Goal: Browse casually: Explore the website without a specific task or goal

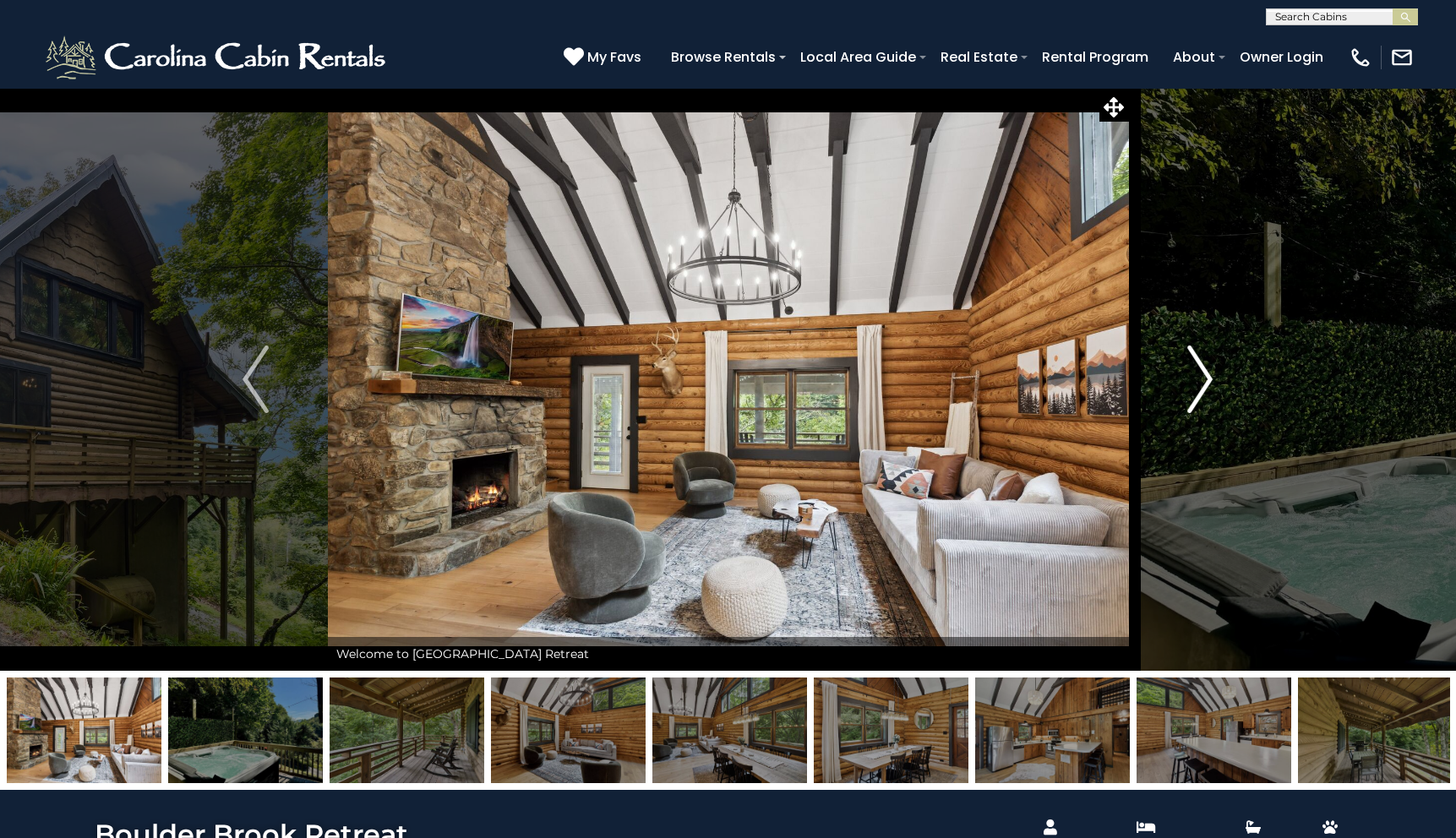
click at [1205, 377] on img "Next" at bounding box center [1199, 379] width 25 height 68
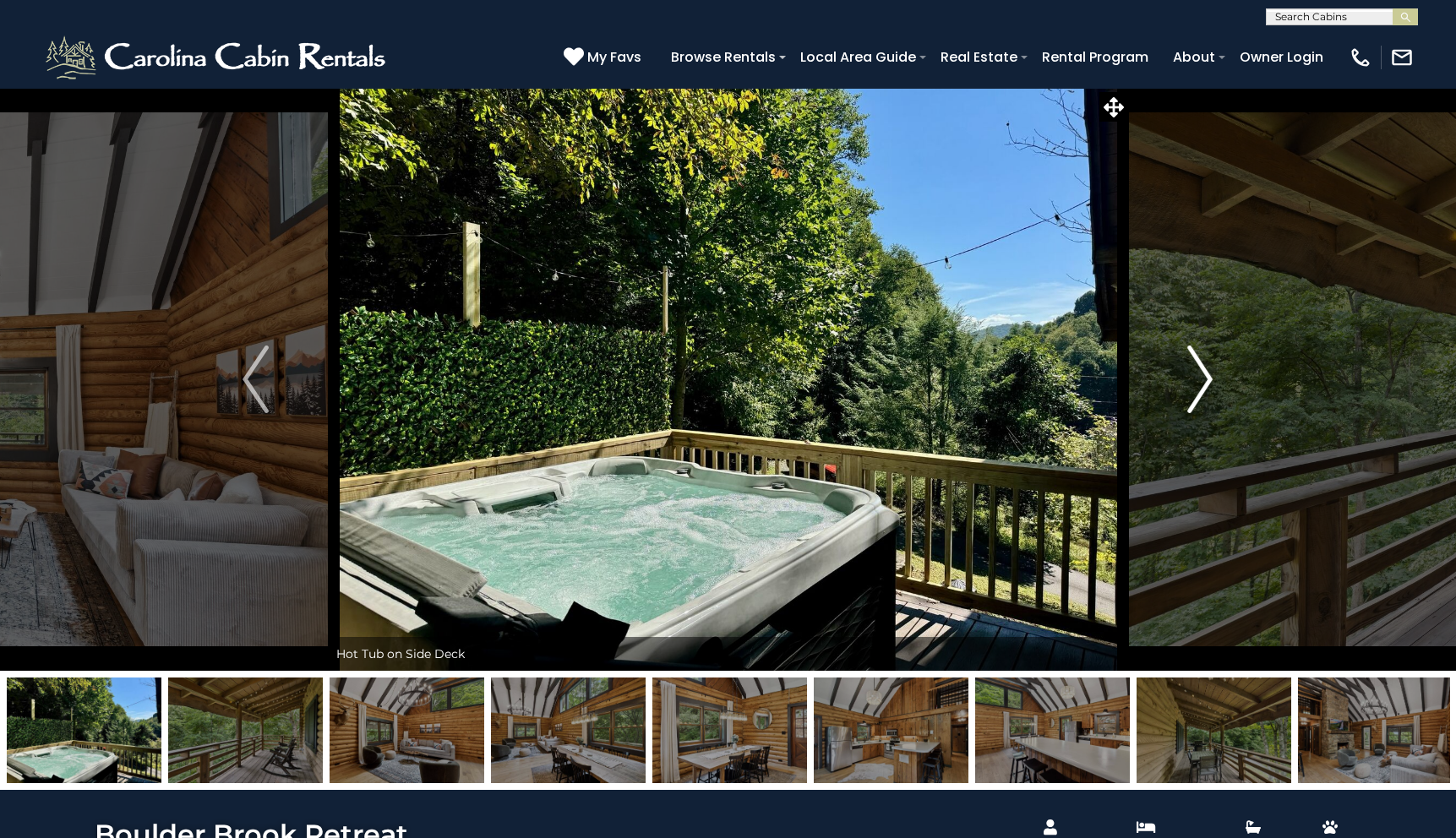
click at [1205, 377] on img "Next" at bounding box center [1199, 379] width 25 height 68
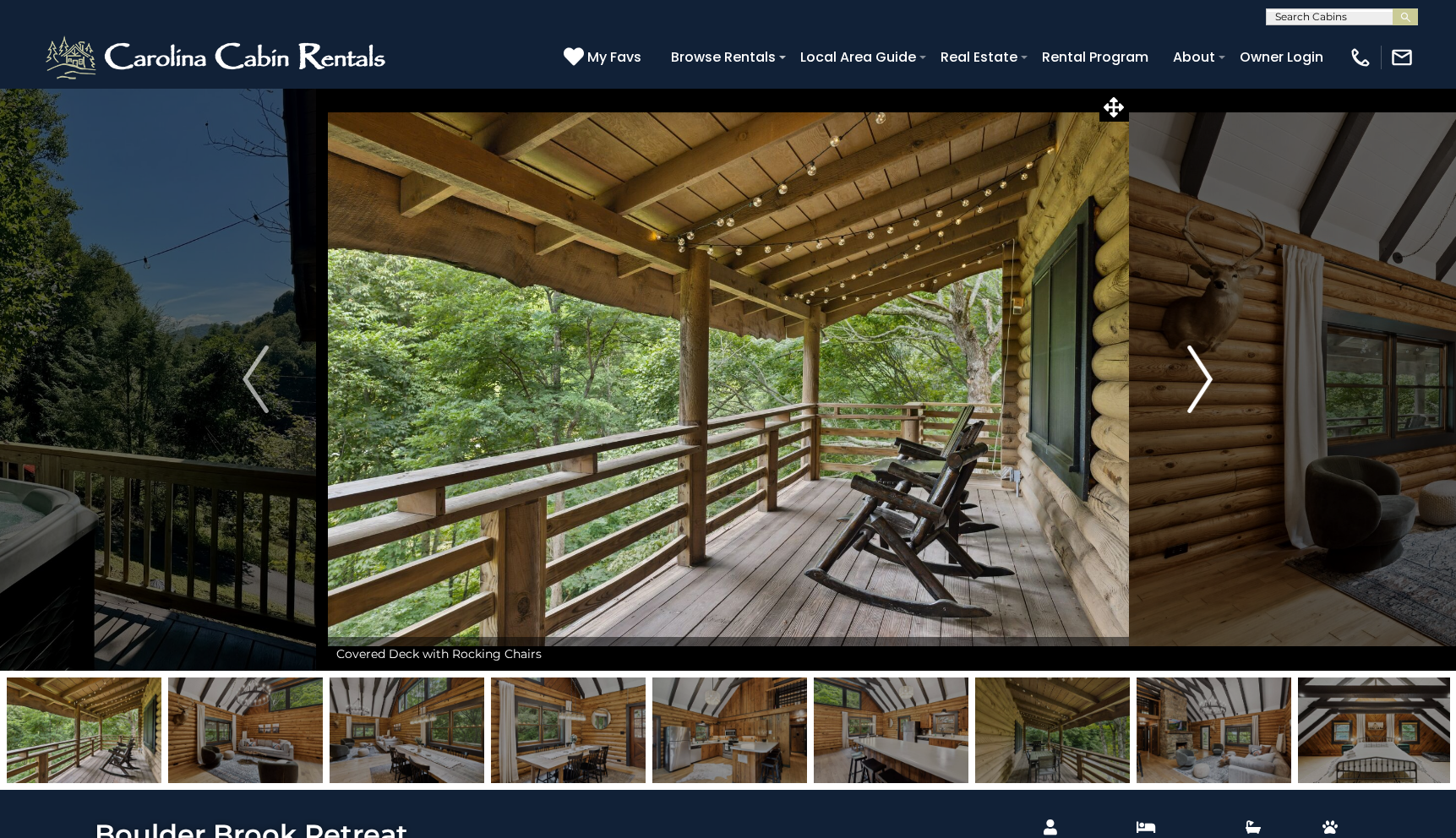
click at [1205, 377] on img "Next" at bounding box center [1199, 379] width 25 height 68
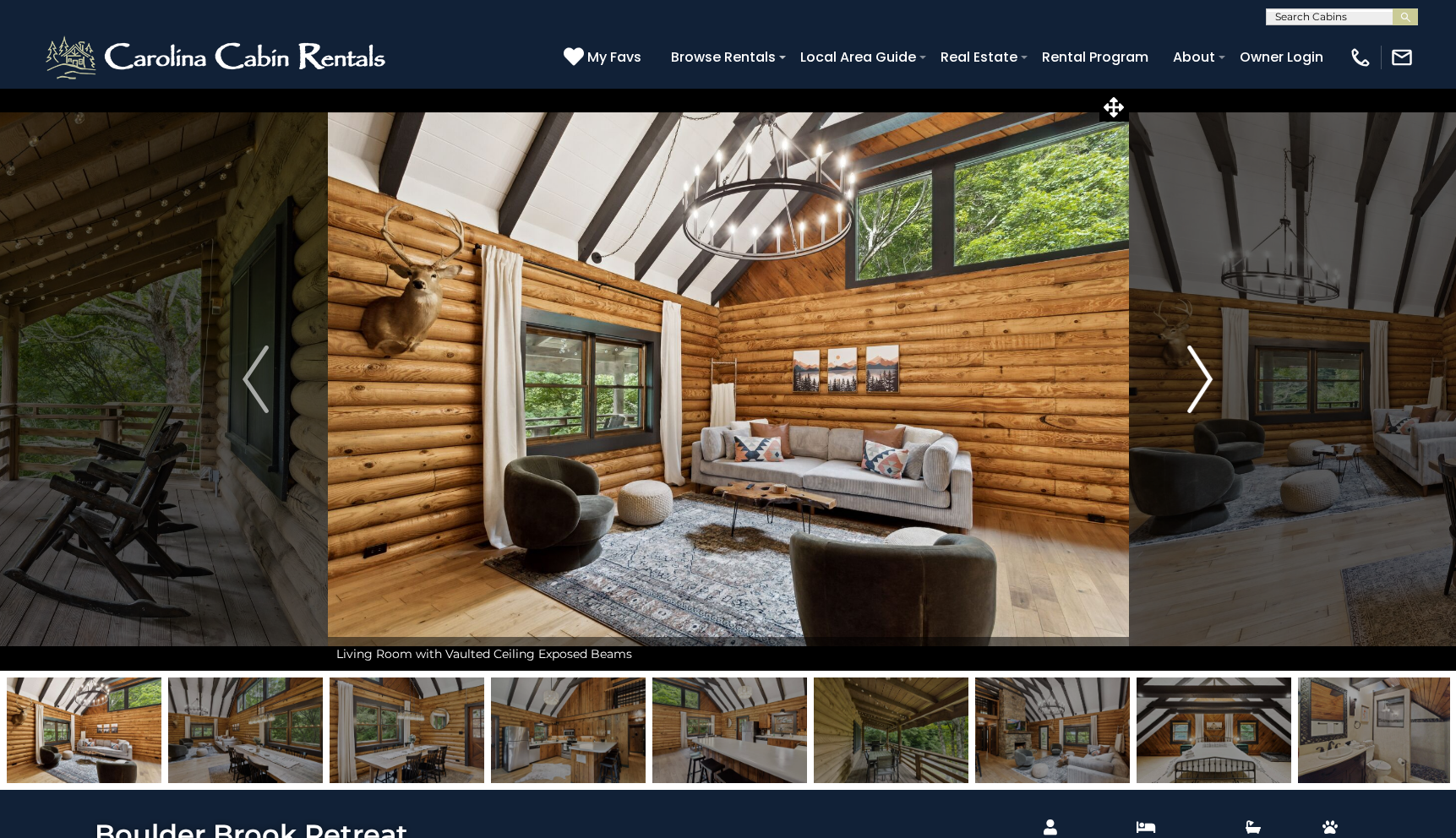
click at [1205, 377] on img "Next" at bounding box center [1199, 379] width 25 height 68
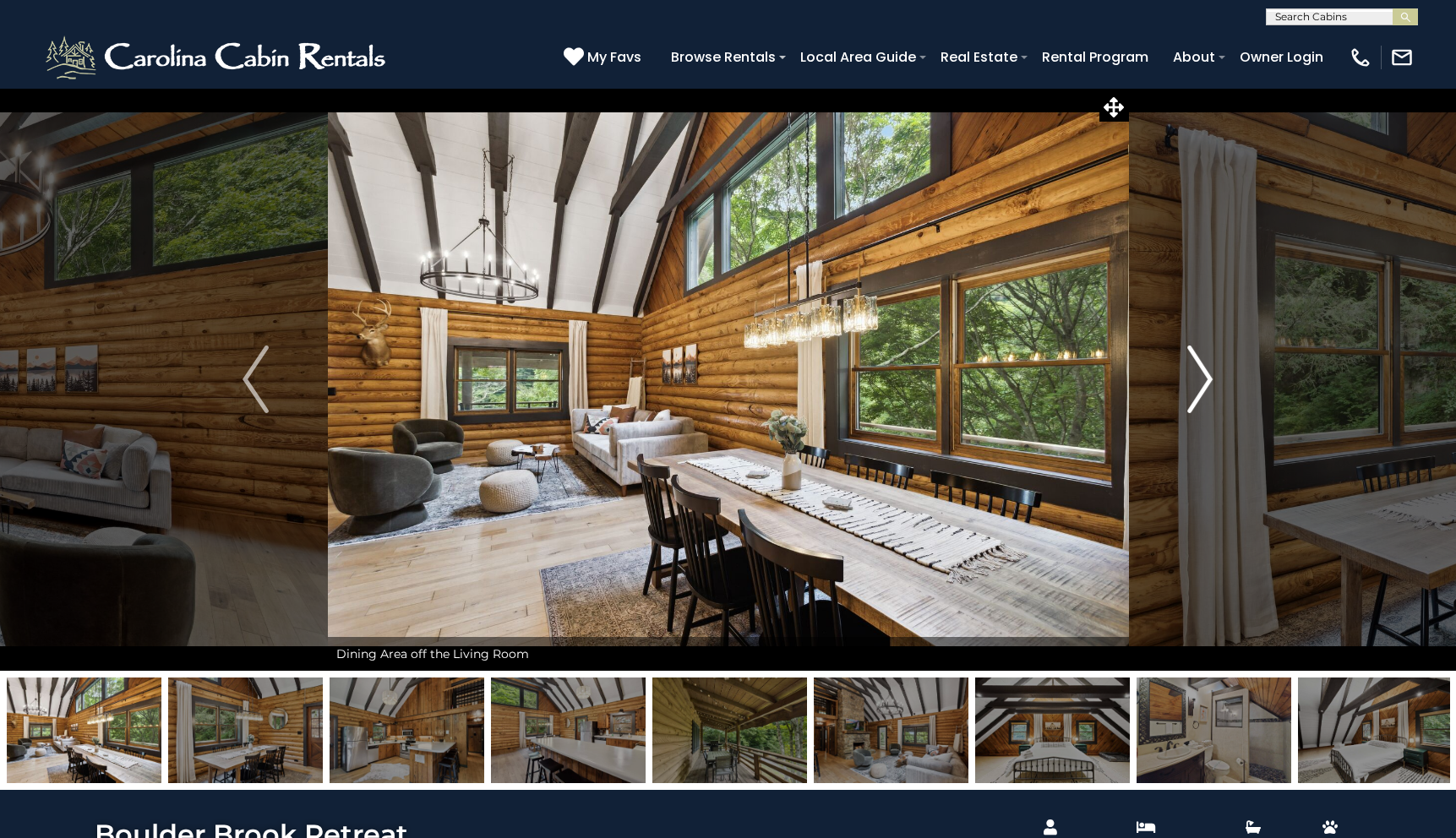
click at [1205, 377] on img "Next" at bounding box center [1199, 379] width 25 height 68
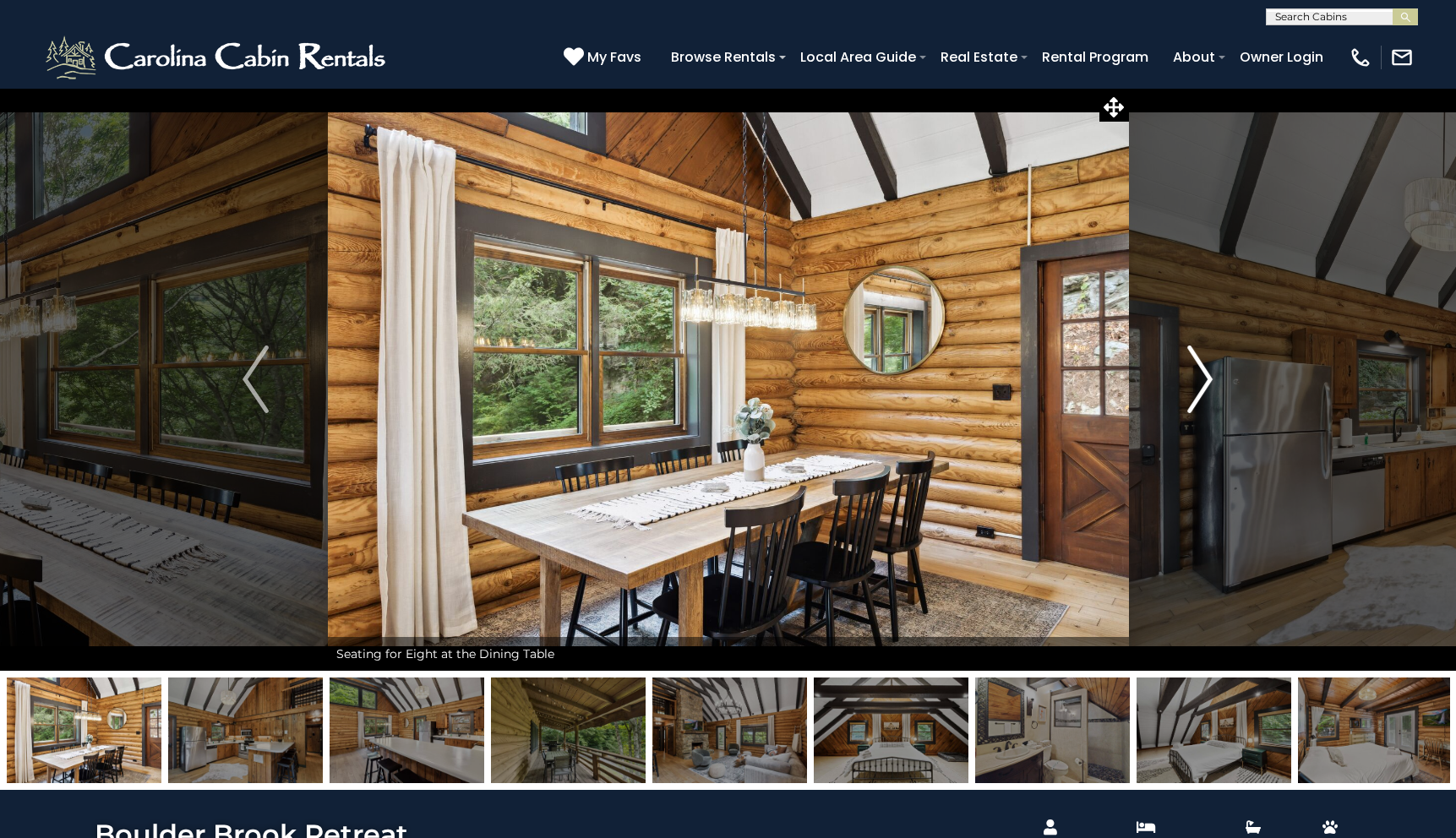
click at [1205, 377] on img "Next" at bounding box center [1199, 379] width 25 height 68
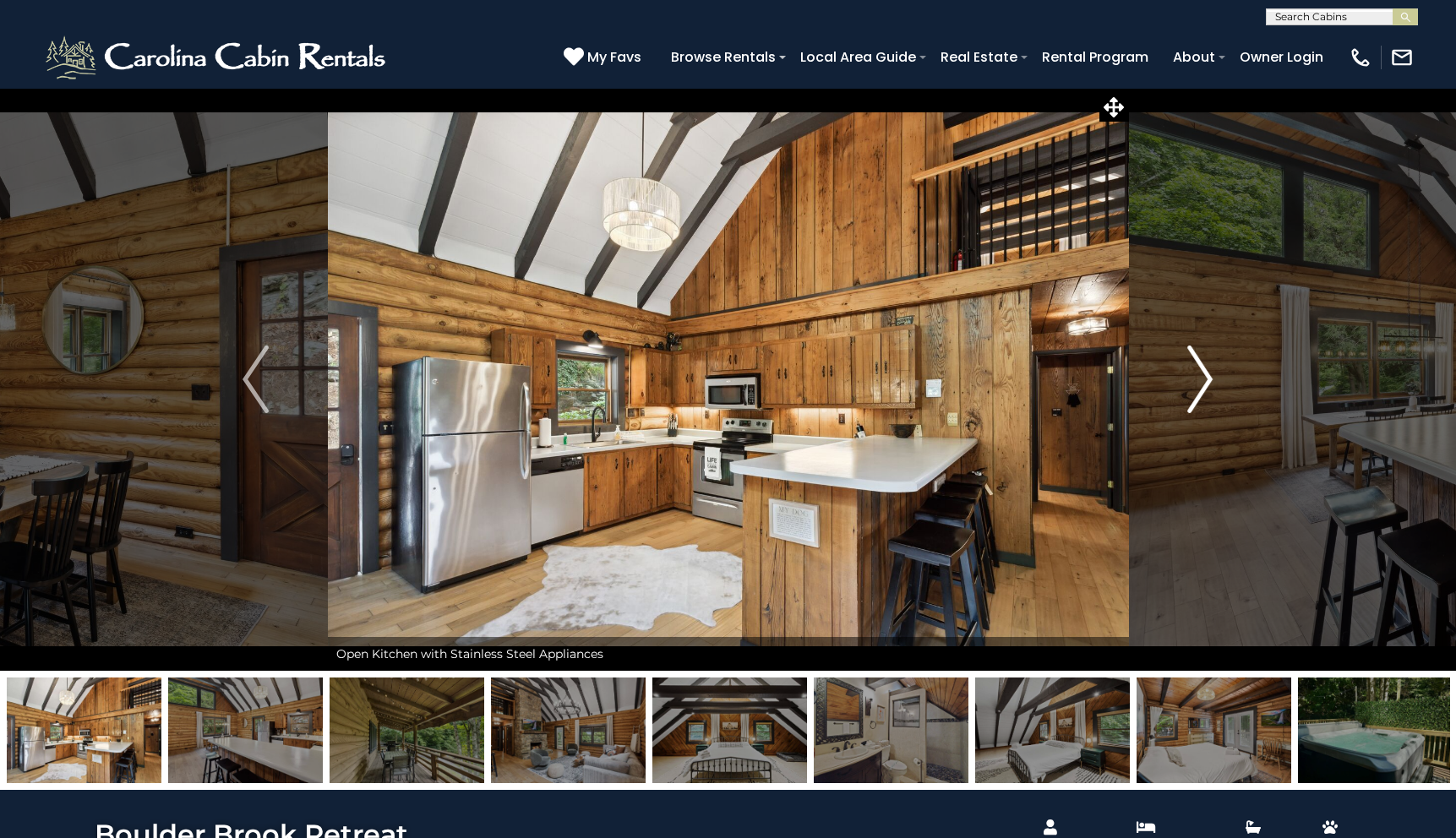
click at [1205, 377] on img "Next" at bounding box center [1199, 379] width 25 height 68
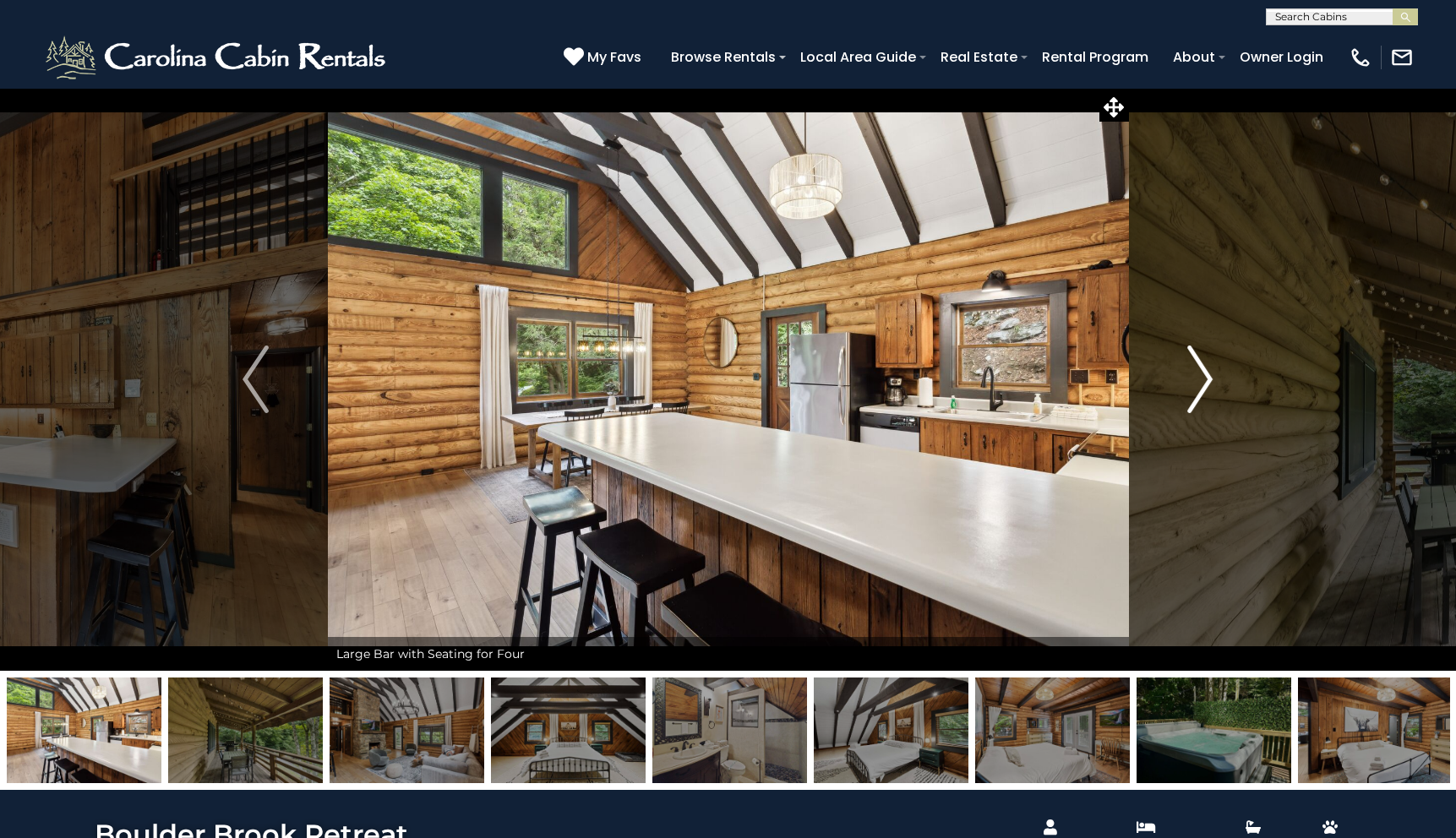
click at [1205, 377] on img "Next" at bounding box center [1199, 379] width 25 height 68
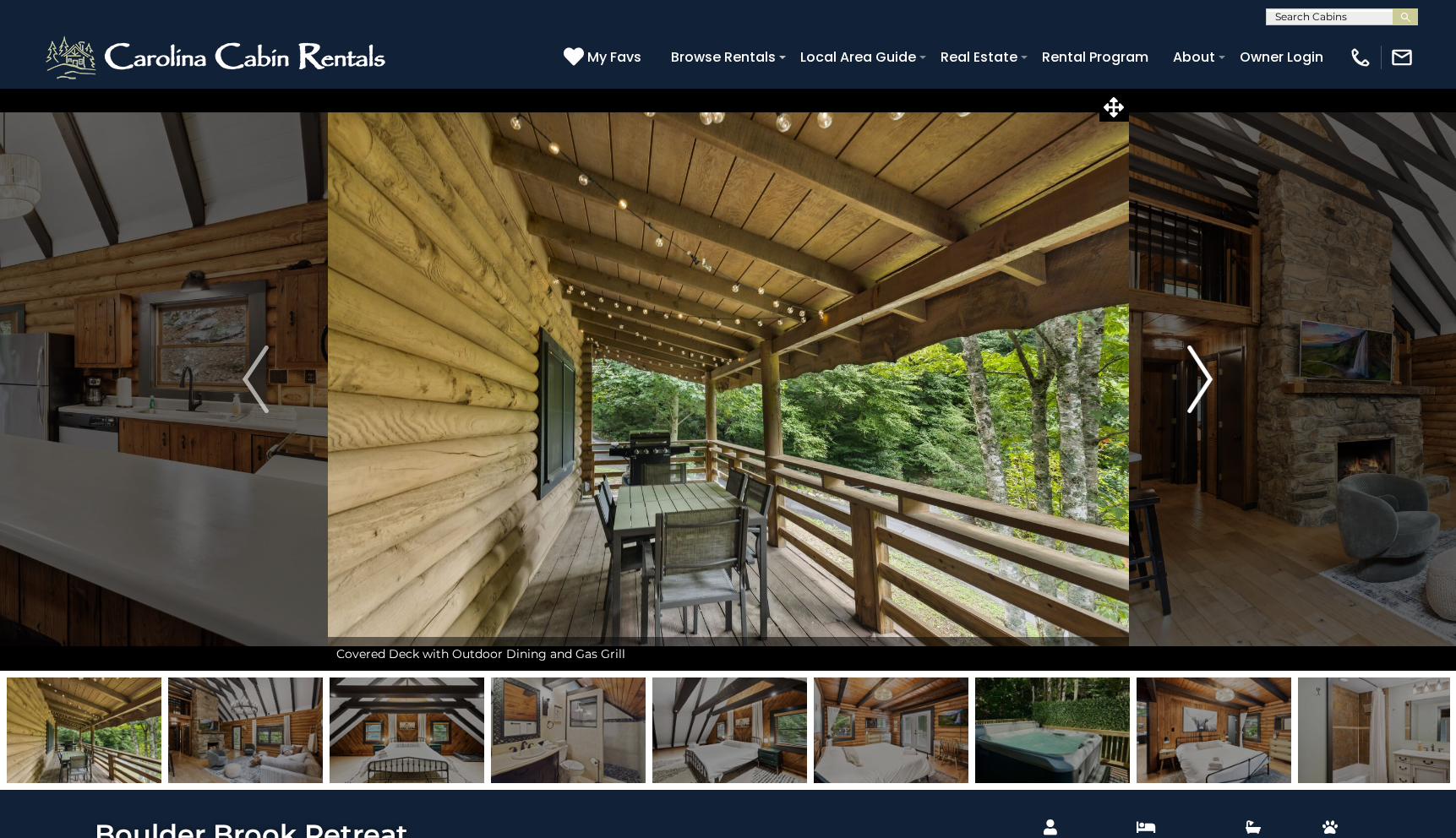
click at [1205, 377] on img "Next" at bounding box center [1199, 379] width 25 height 68
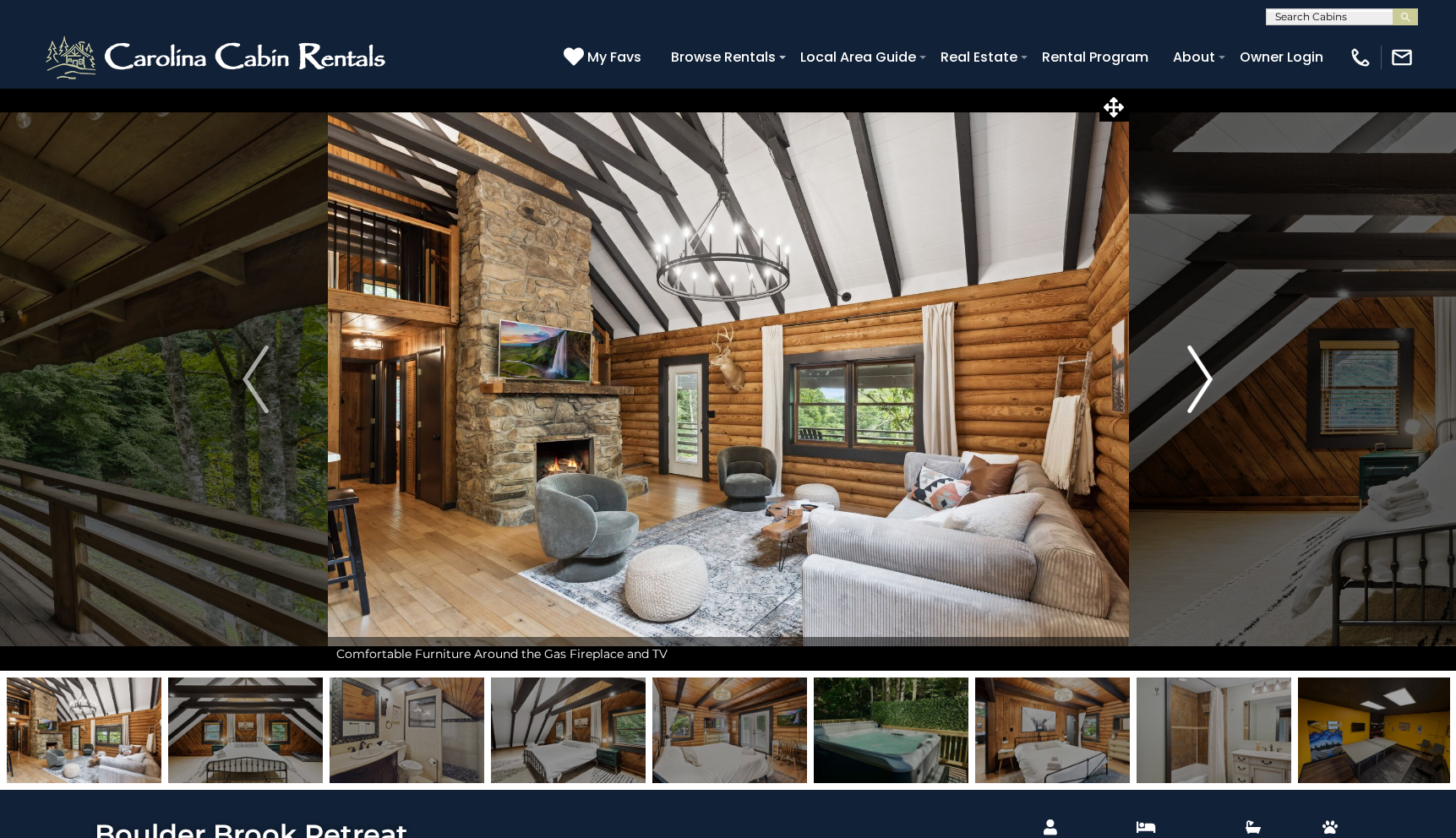
click at [1197, 377] on img "Next" at bounding box center [1199, 379] width 25 height 68
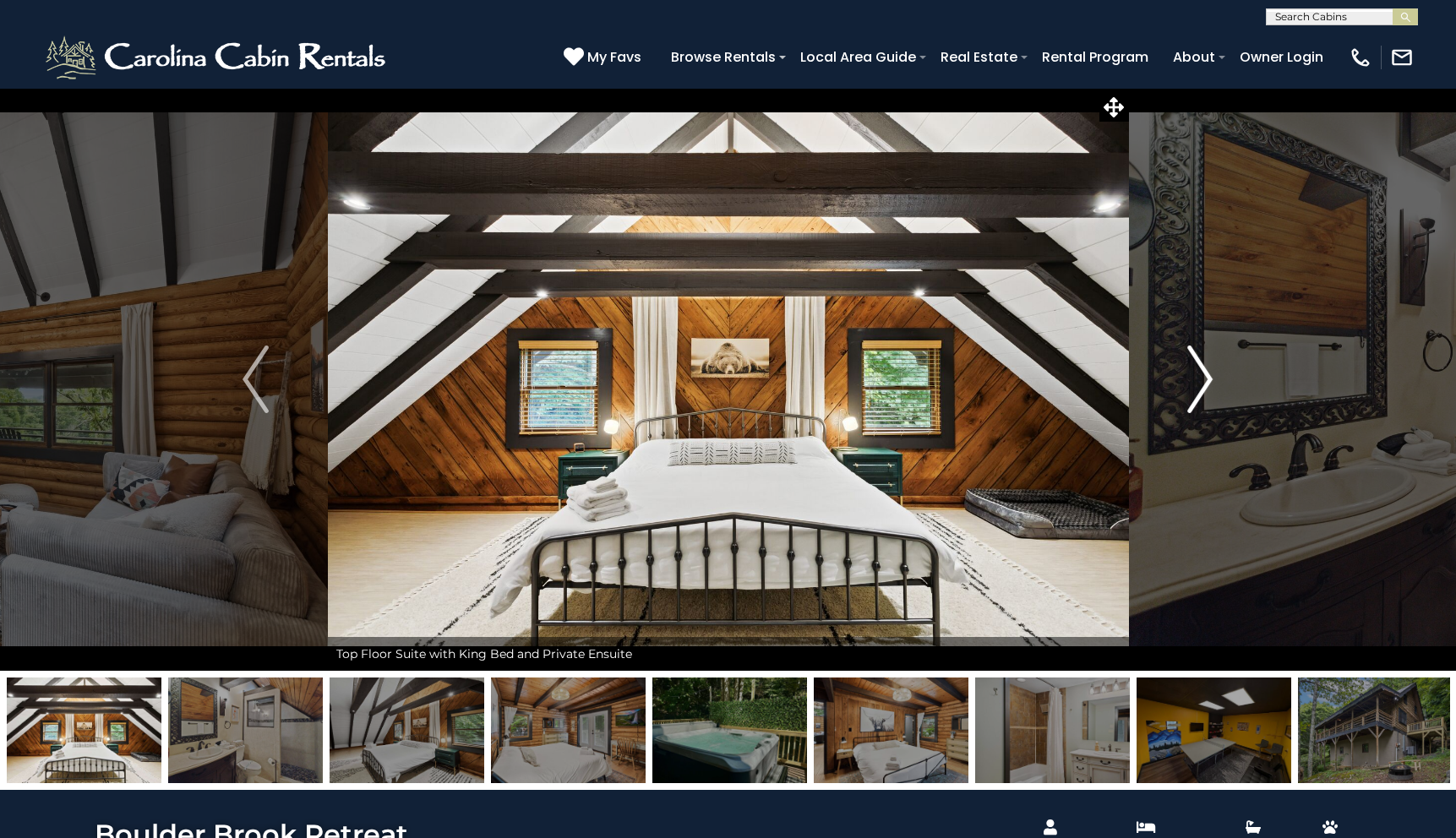
click at [1197, 377] on img "Next" at bounding box center [1199, 379] width 25 height 68
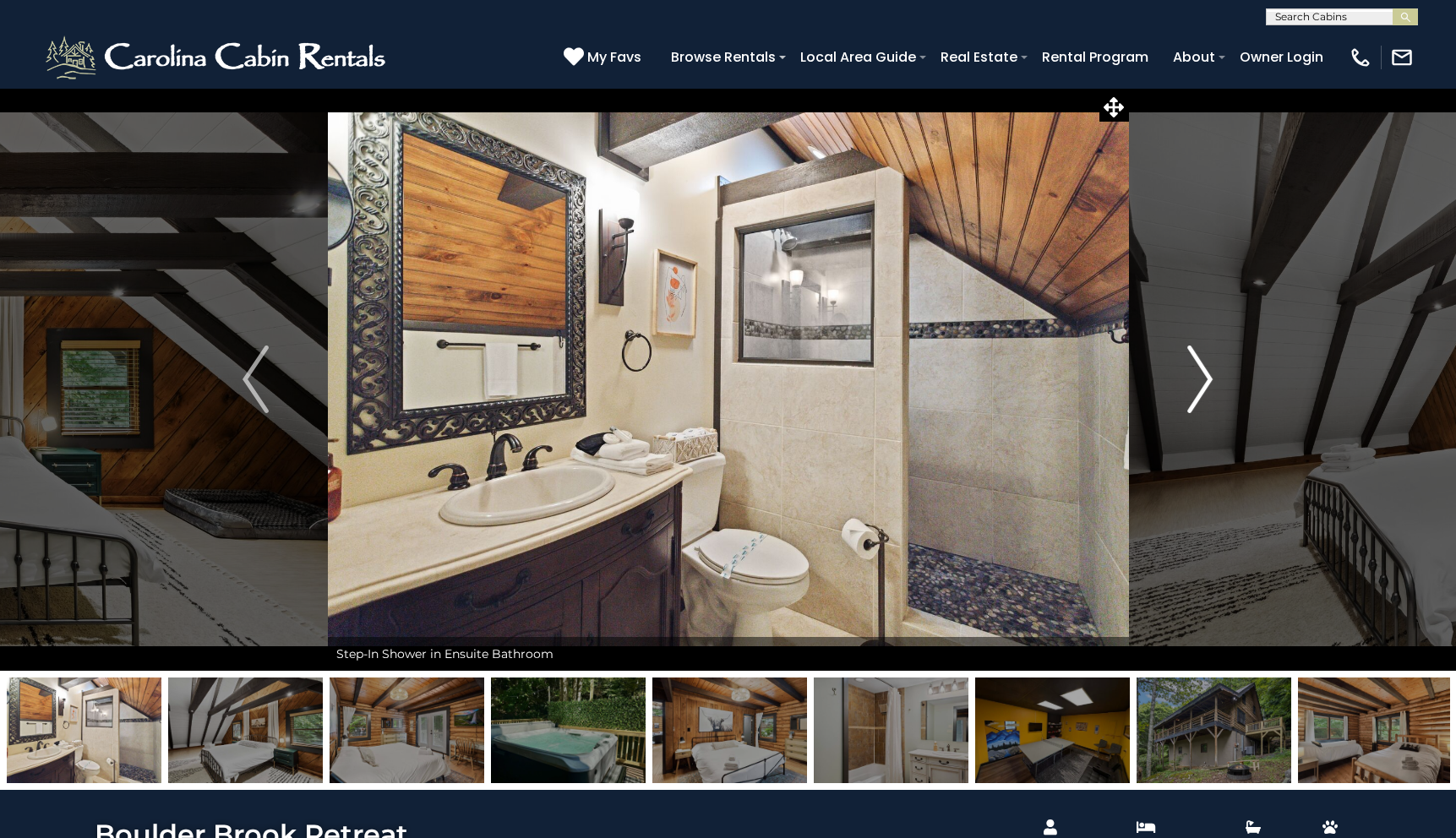
click at [1197, 377] on img "Next" at bounding box center [1199, 379] width 25 height 68
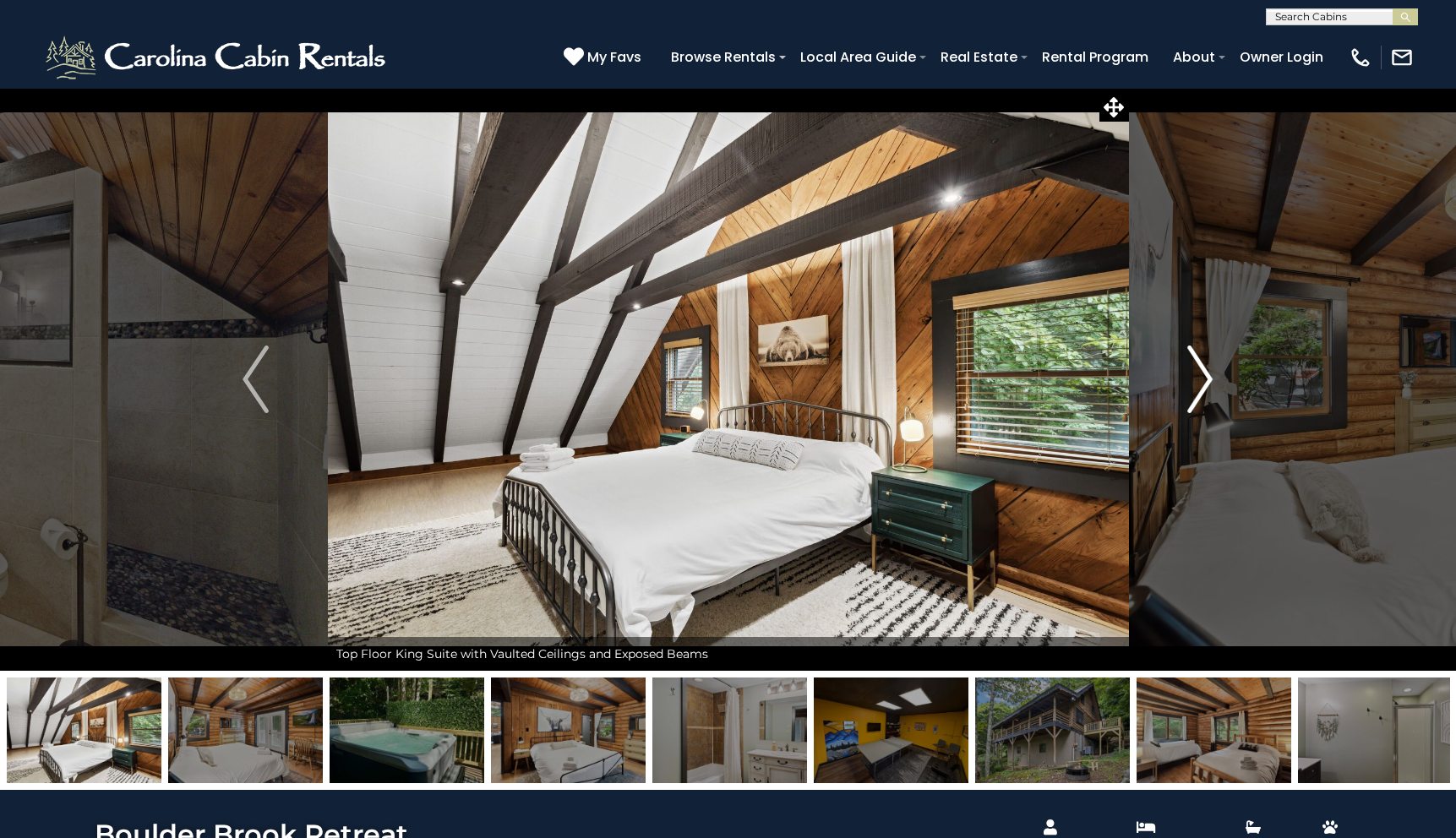
click at [1197, 377] on img "Next" at bounding box center [1199, 379] width 25 height 68
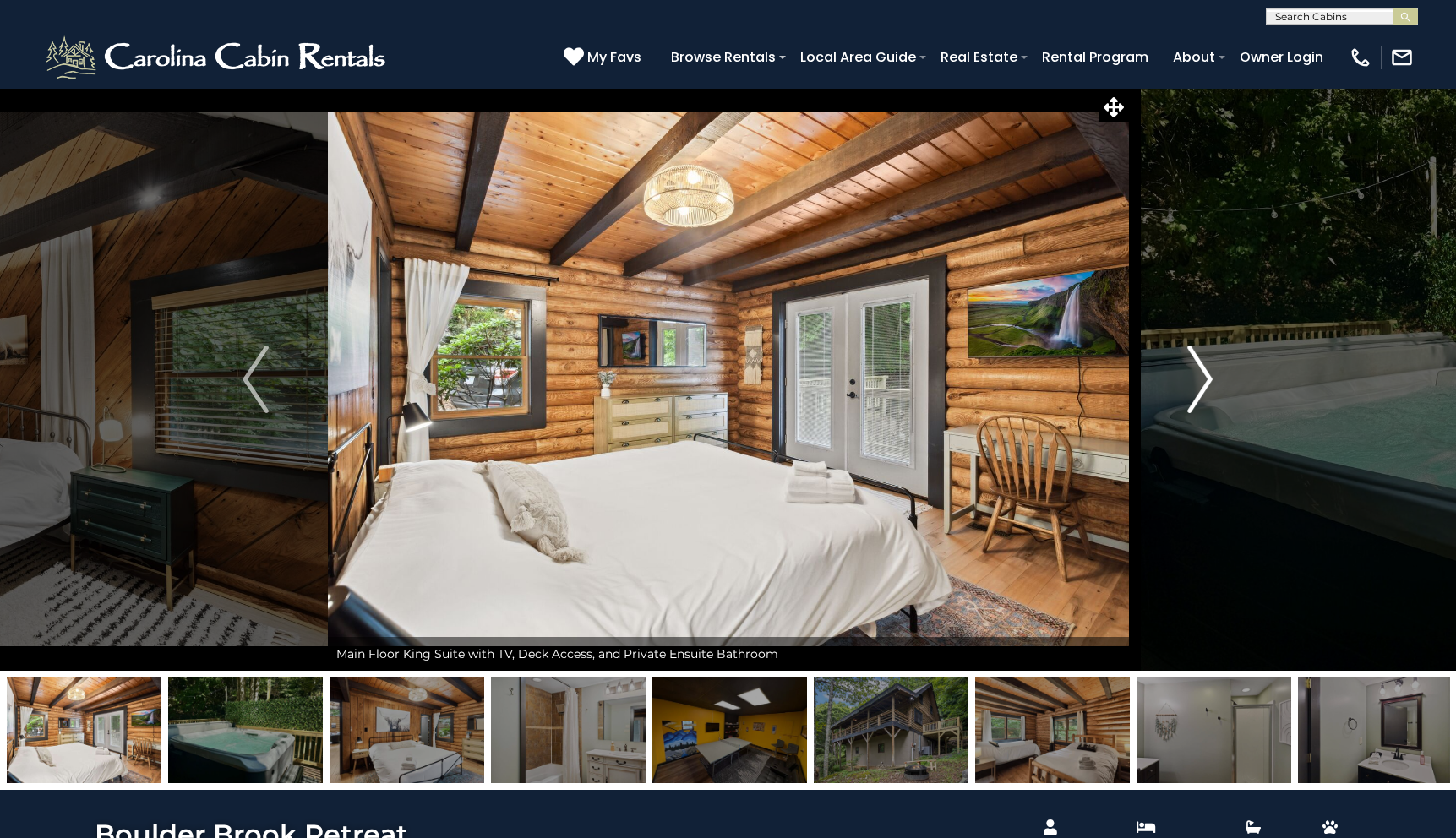
click at [1197, 377] on img "Next" at bounding box center [1199, 379] width 25 height 68
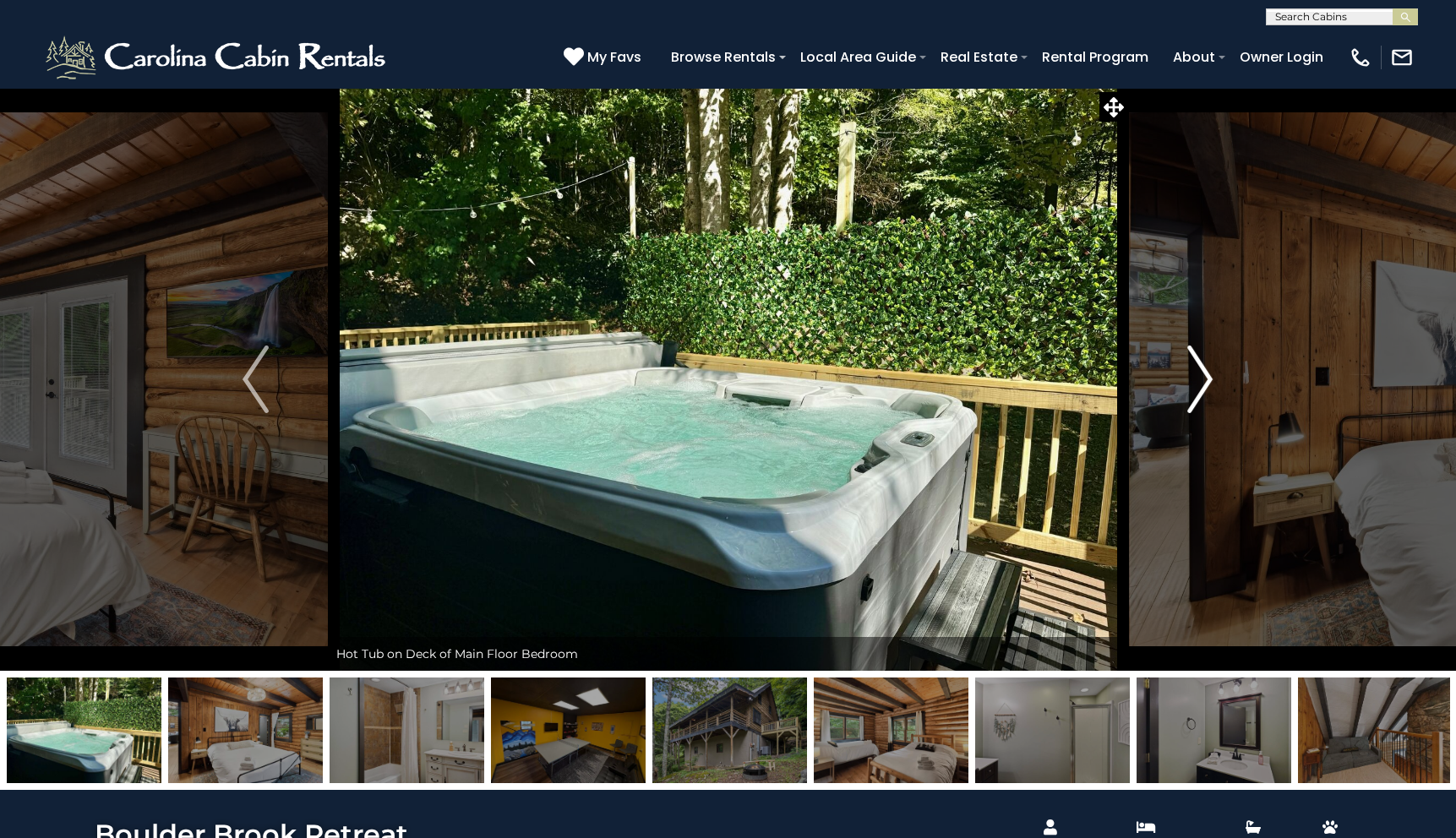
click at [1197, 377] on img "Next" at bounding box center [1199, 379] width 25 height 68
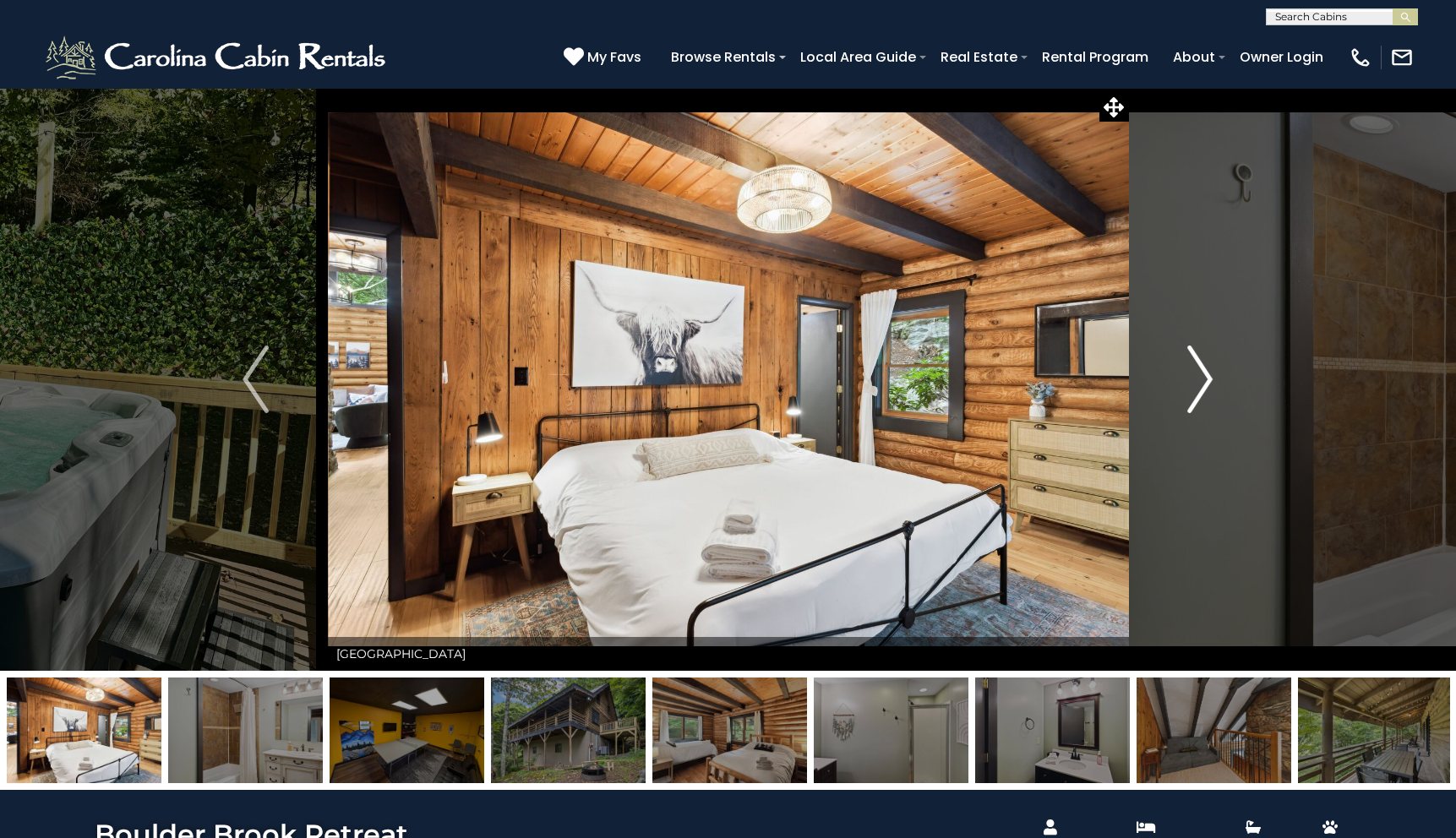
click at [1197, 376] on img "Next" at bounding box center [1199, 379] width 25 height 68
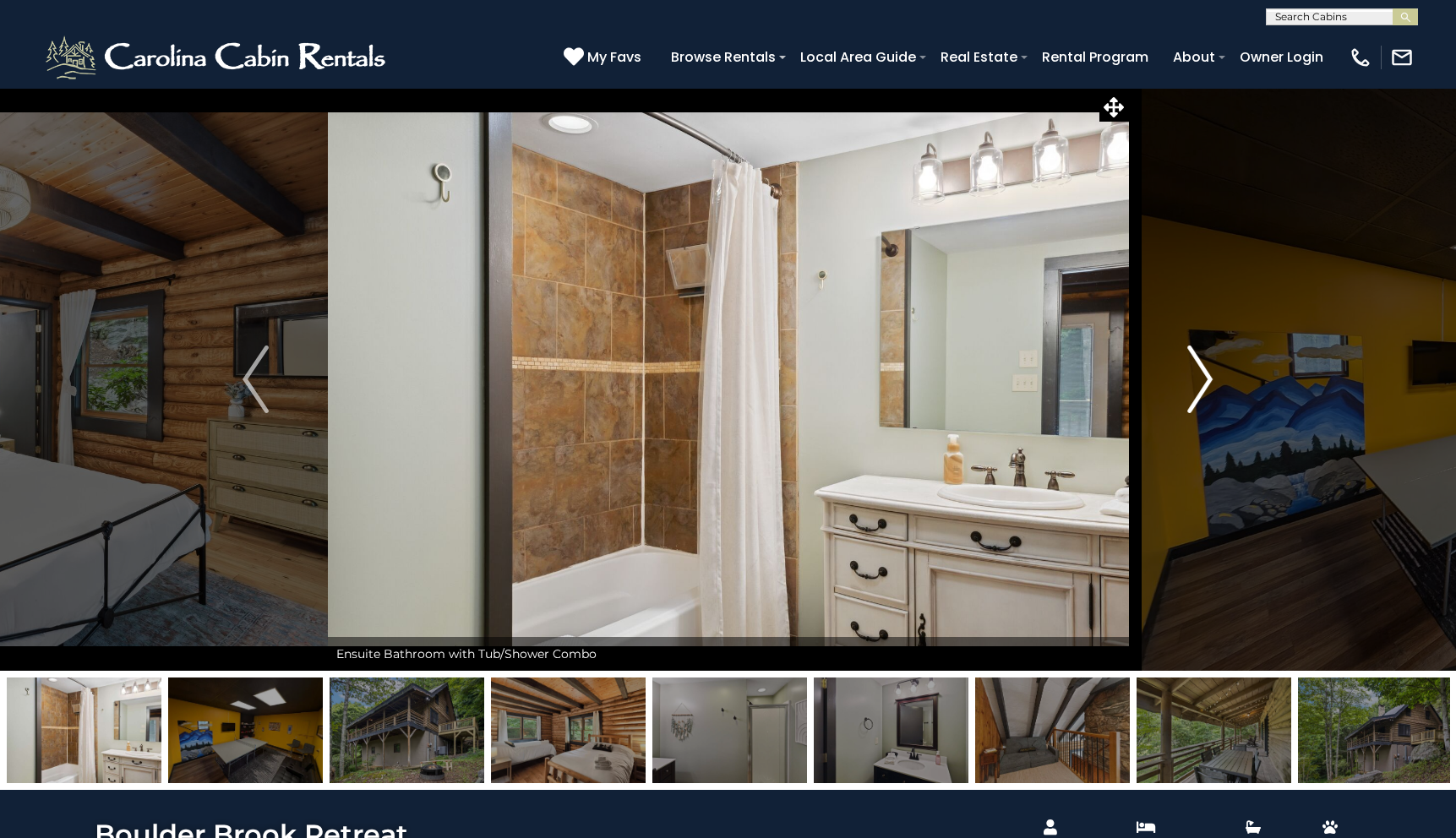
click at [1197, 376] on img "Next" at bounding box center [1199, 379] width 25 height 68
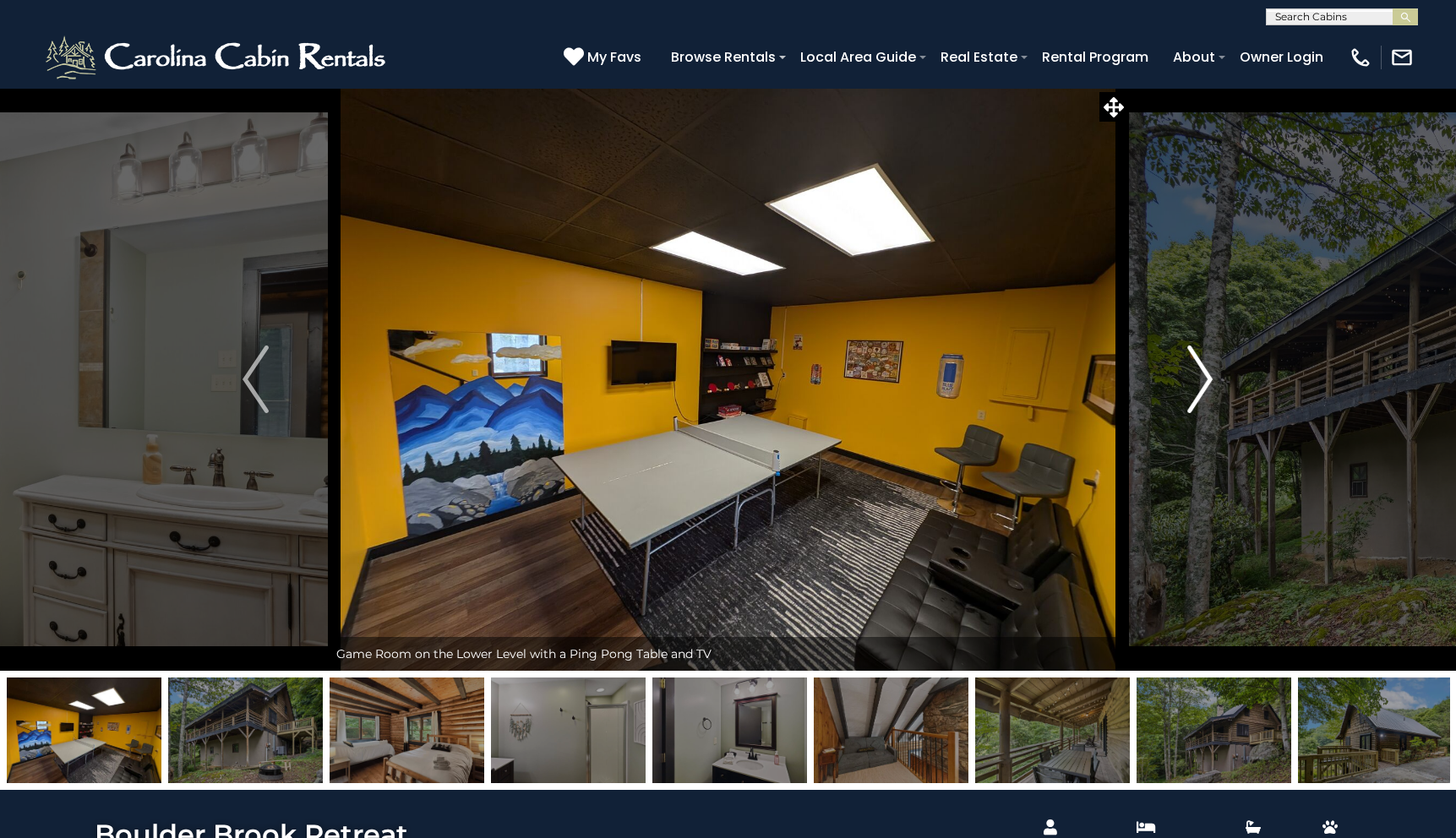
click at [1198, 378] on img "Next" at bounding box center [1199, 379] width 25 height 68
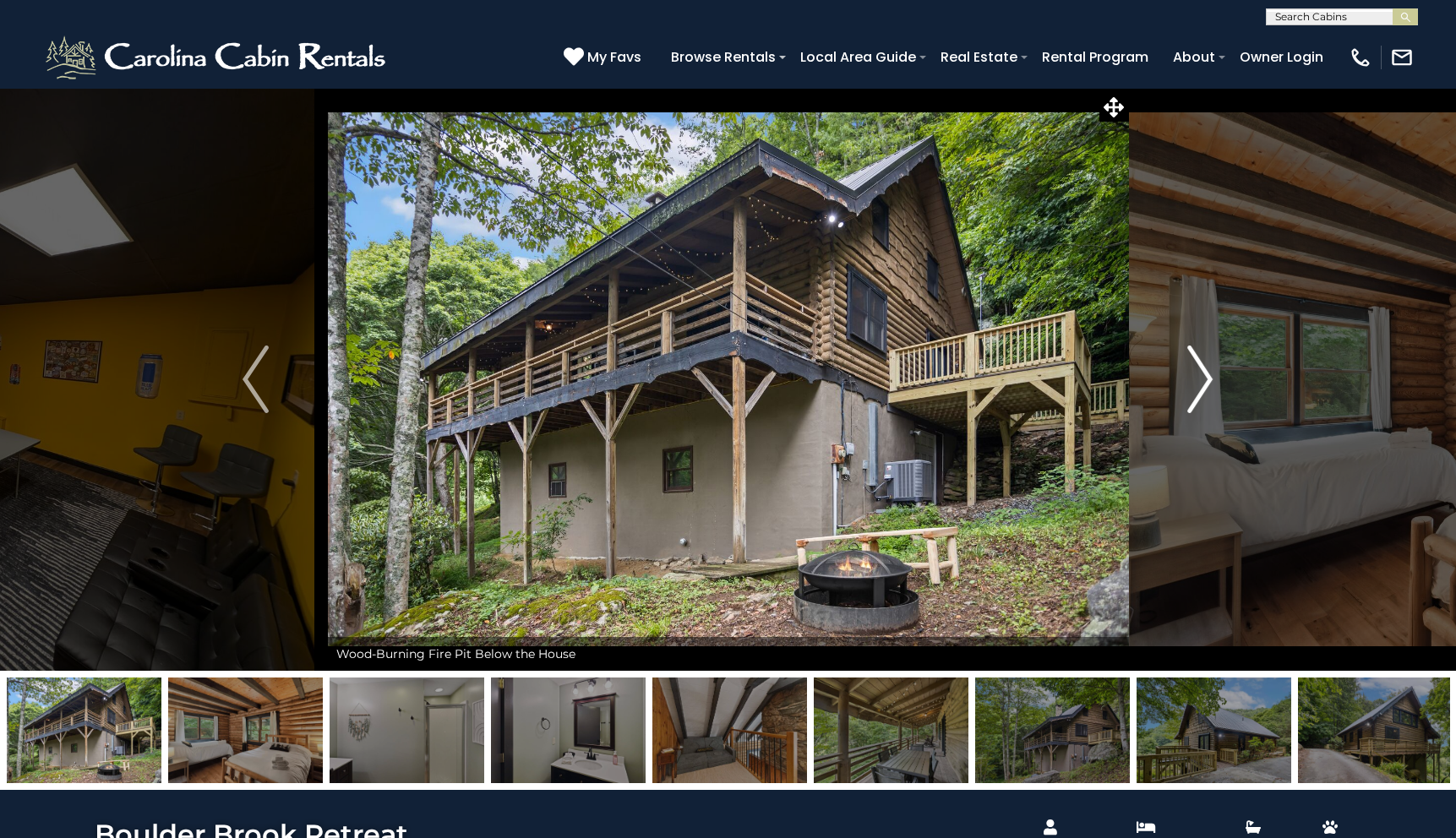
click at [1198, 378] on img "Next" at bounding box center [1199, 379] width 25 height 68
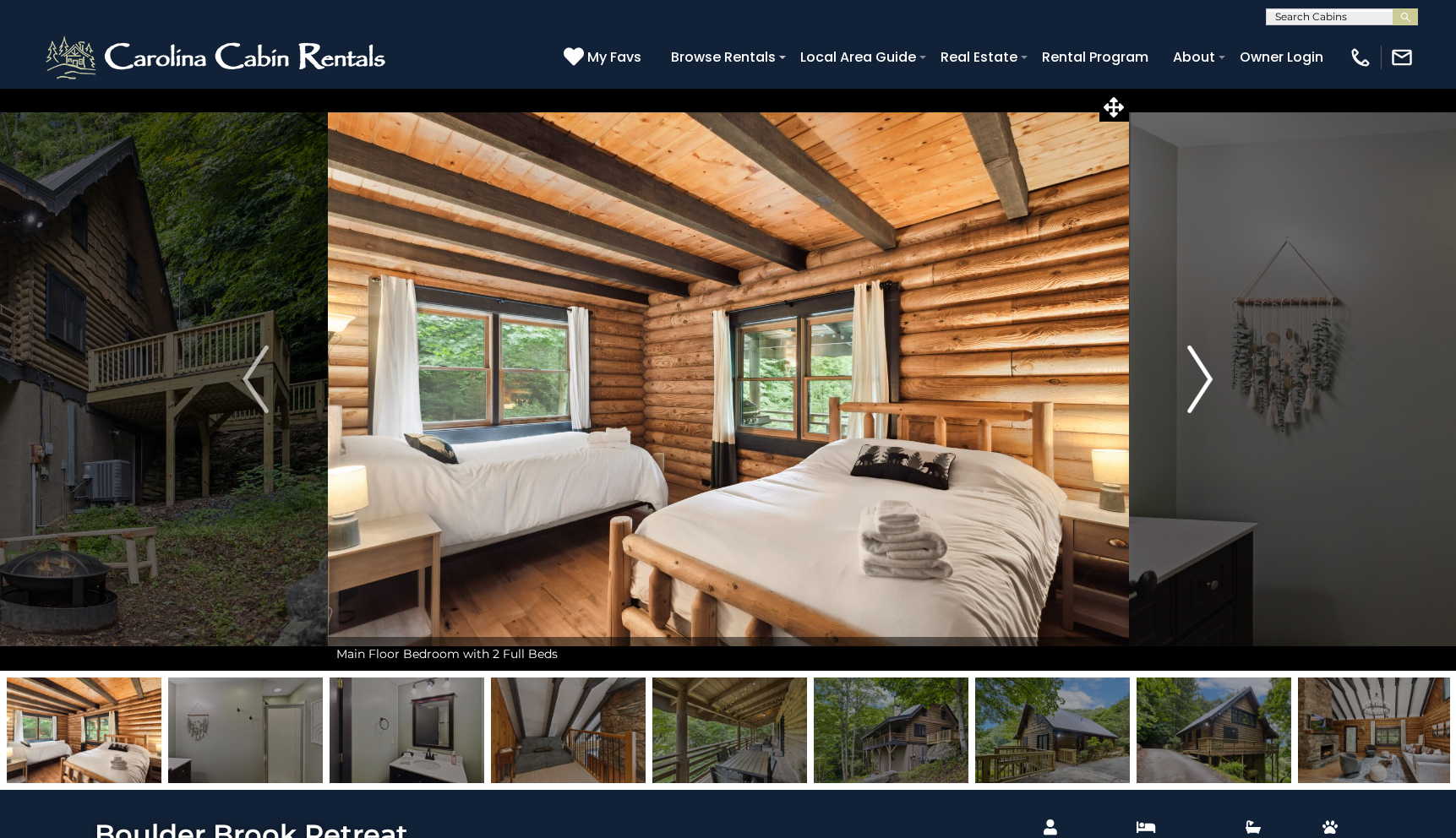
click at [1198, 378] on img "Next" at bounding box center [1199, 379] width 25 height 68
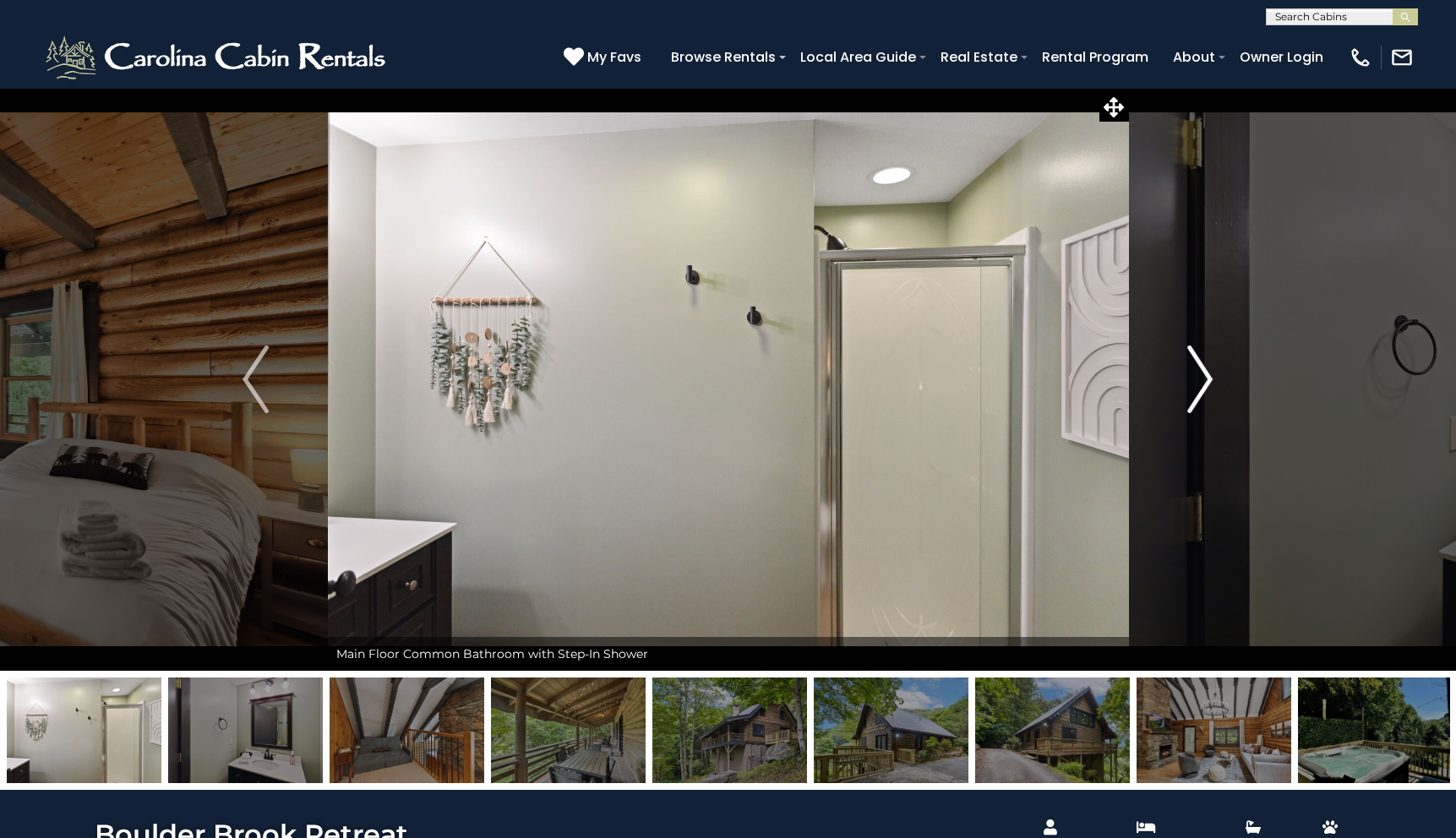
click at [1197, 363] on img "Next" at bounding box center [1199, 379] width 25 height 68
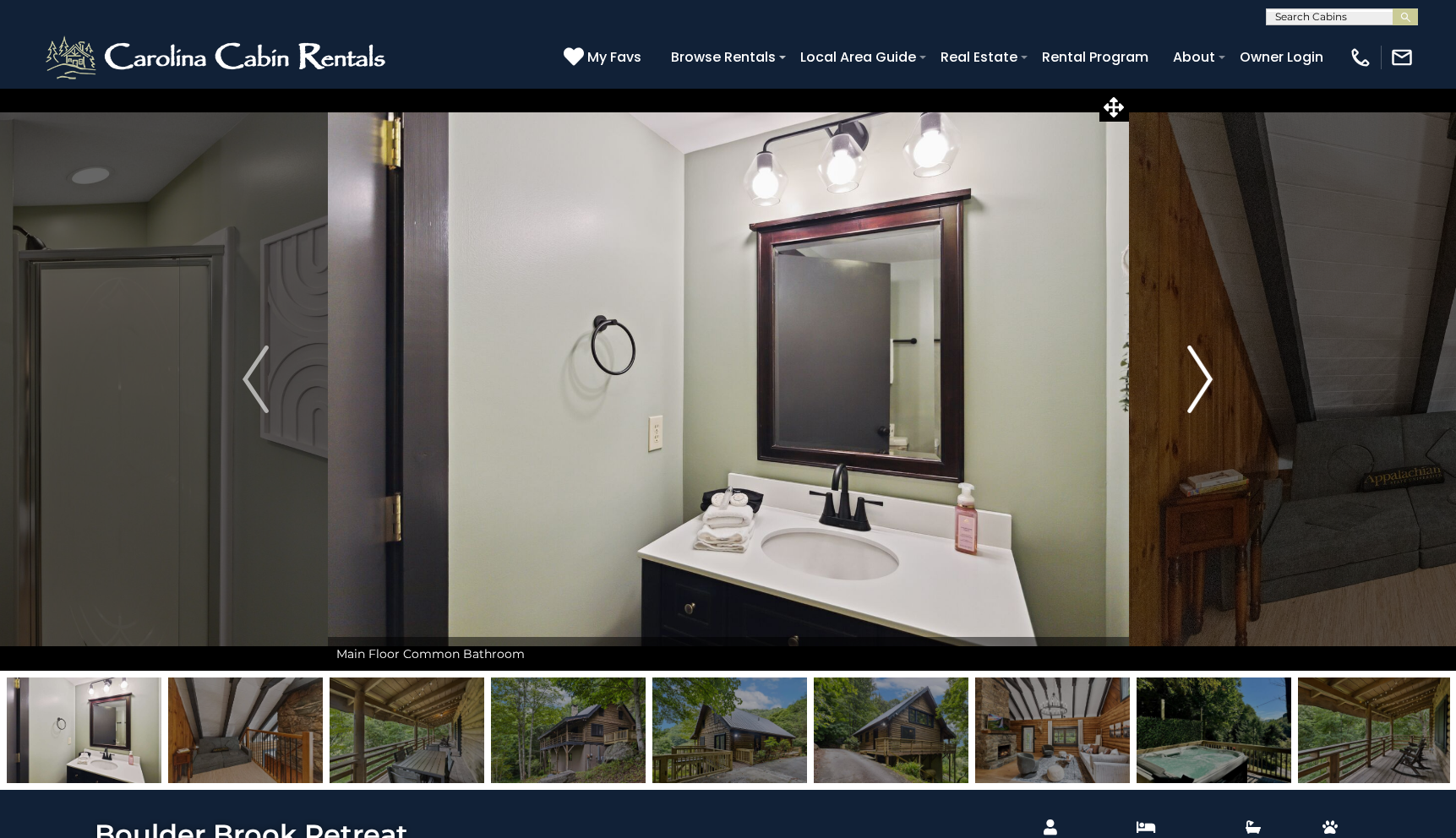
click at [1191, 372] on img "Next" at bounding box center [1199, 379] width 25 height 68
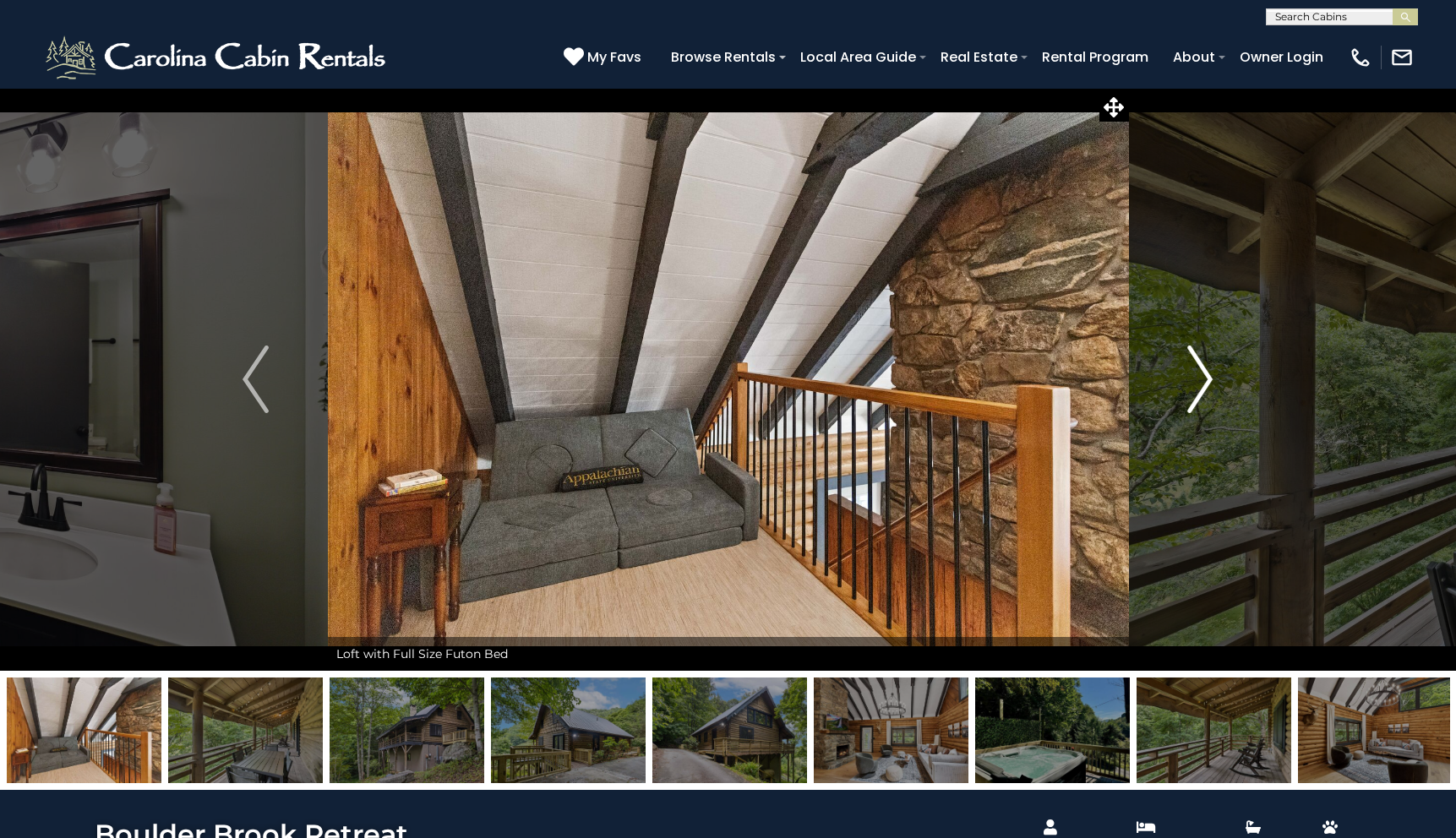
click at [1191, 372] on img "Next" at bounding box center [1199, 379] width 25 height 68
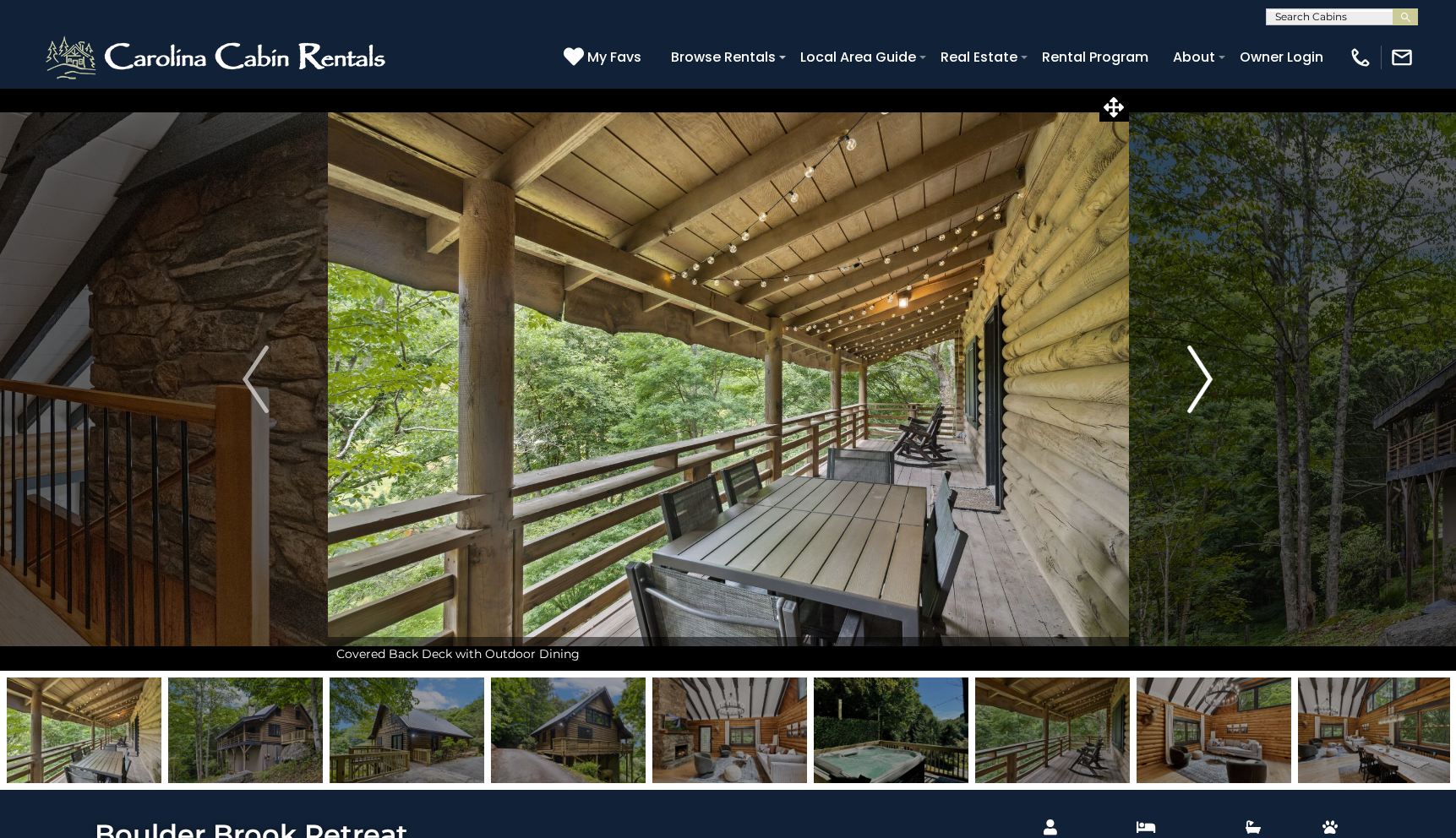
click at [1191, 372] on img "Next" at bounding box center [1199, 379] width 25 height 68
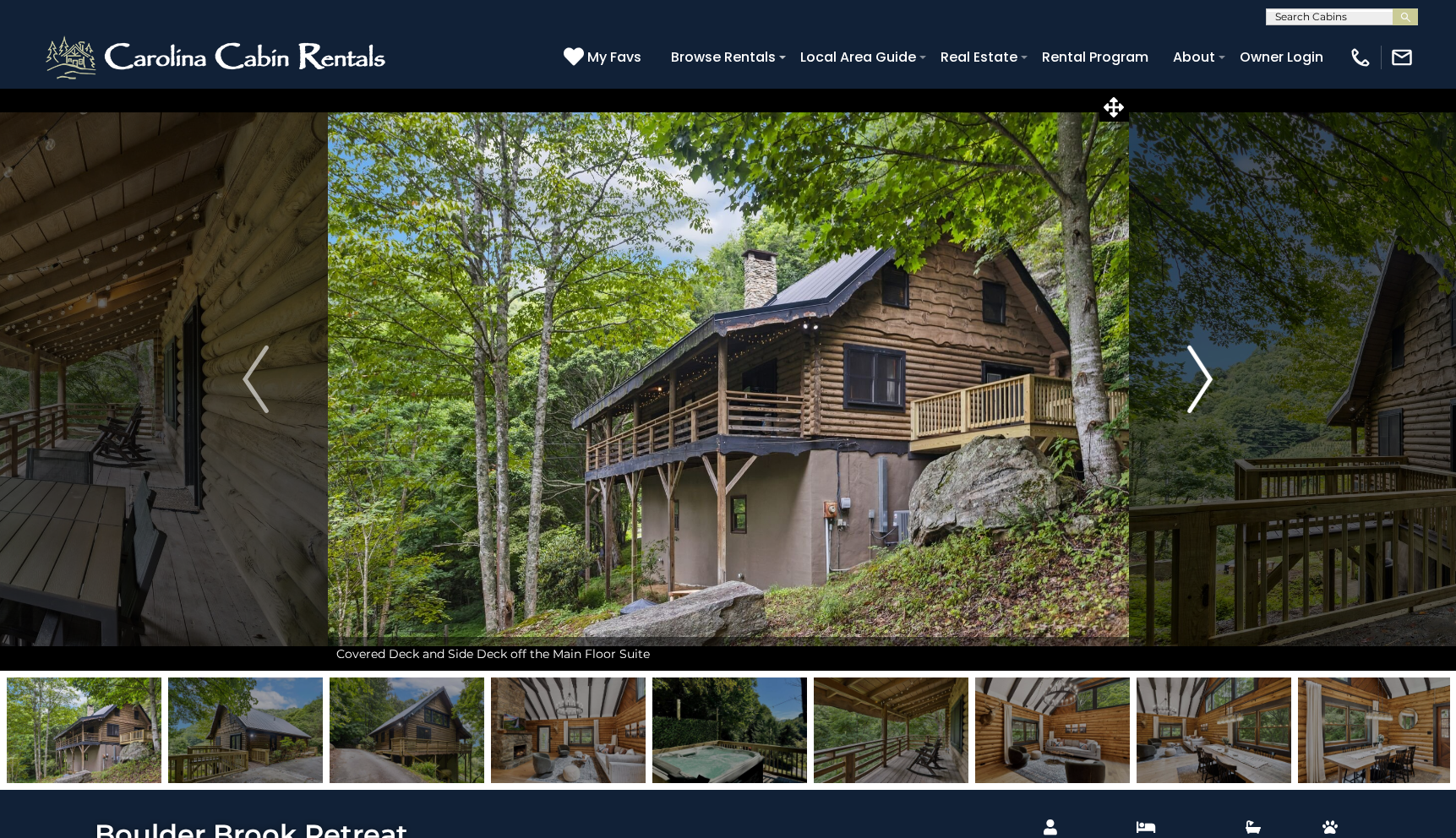
click at [1191, 372] on img "Next" at bounding box center [1199, 379] width 25 height 68
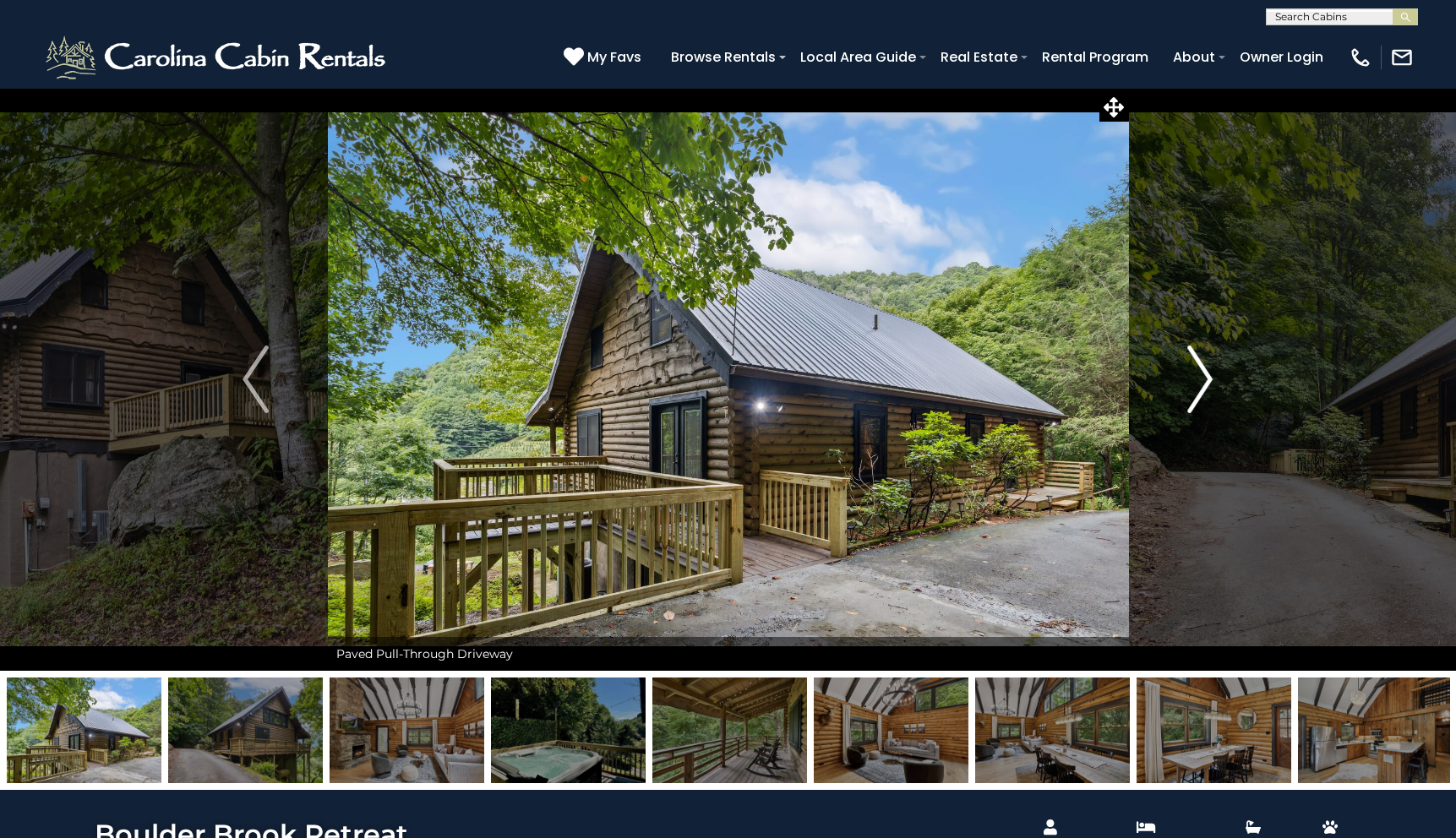
click at [1191, 372] on img "Next" at bounding box center [1199, 379] width 25 height 68
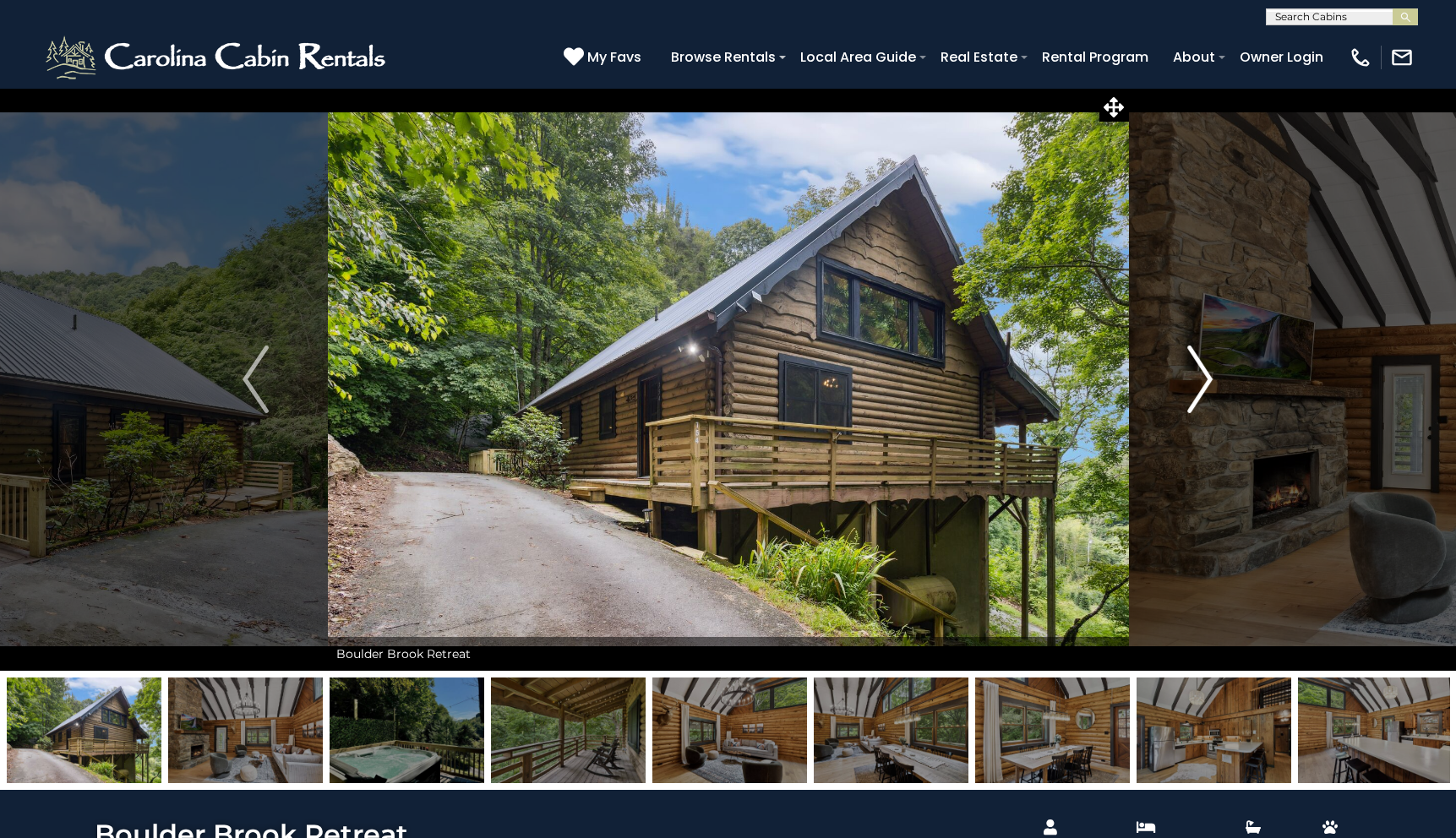
click at [1191, 372] on img "Next" at bounding box center [1199, 379] width 25 height 68
